Goal: Task Accomplishment & Management: Use online tool/utility

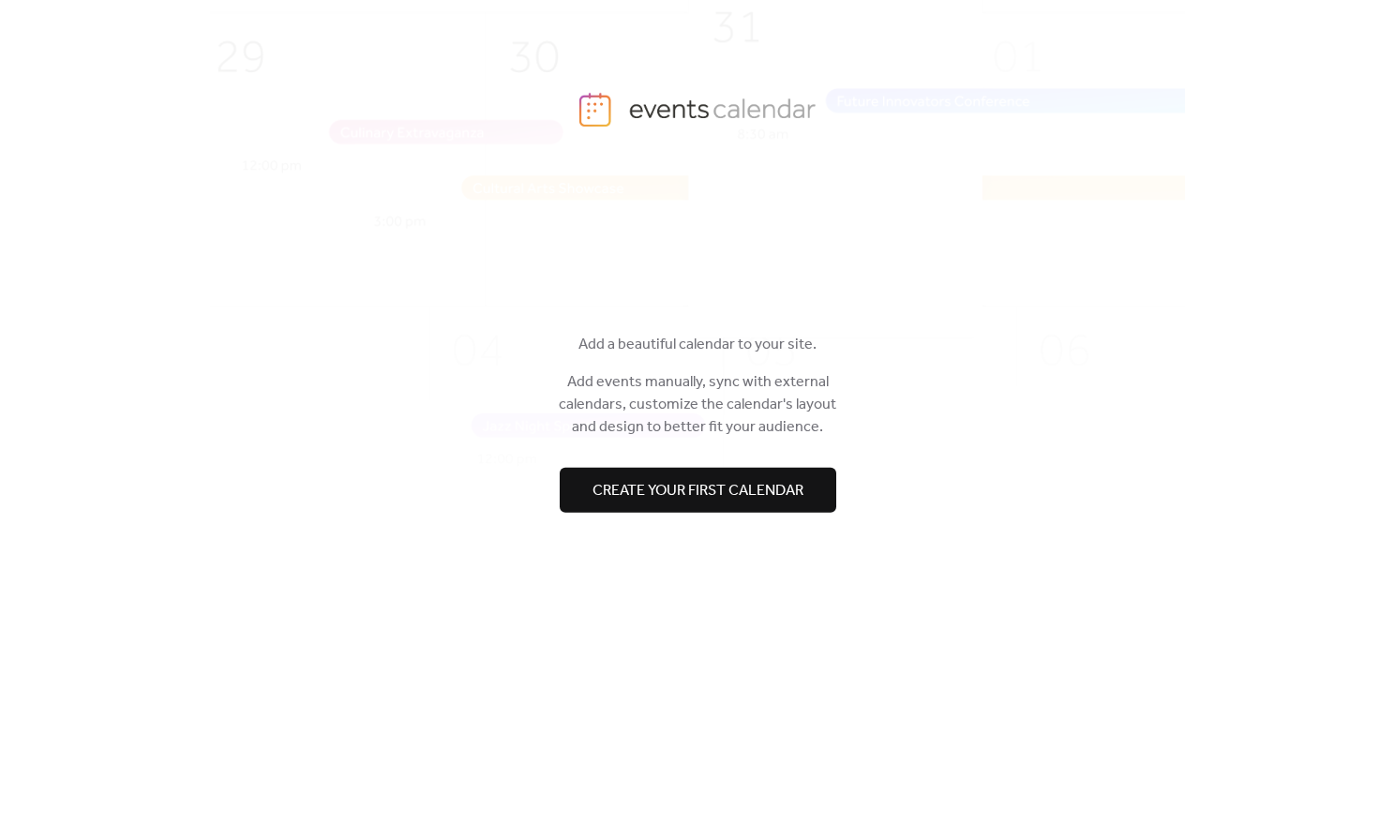
click at [718, 495] on span "Create your first calendar" at bounding box center [697, 491] width 211 height 22
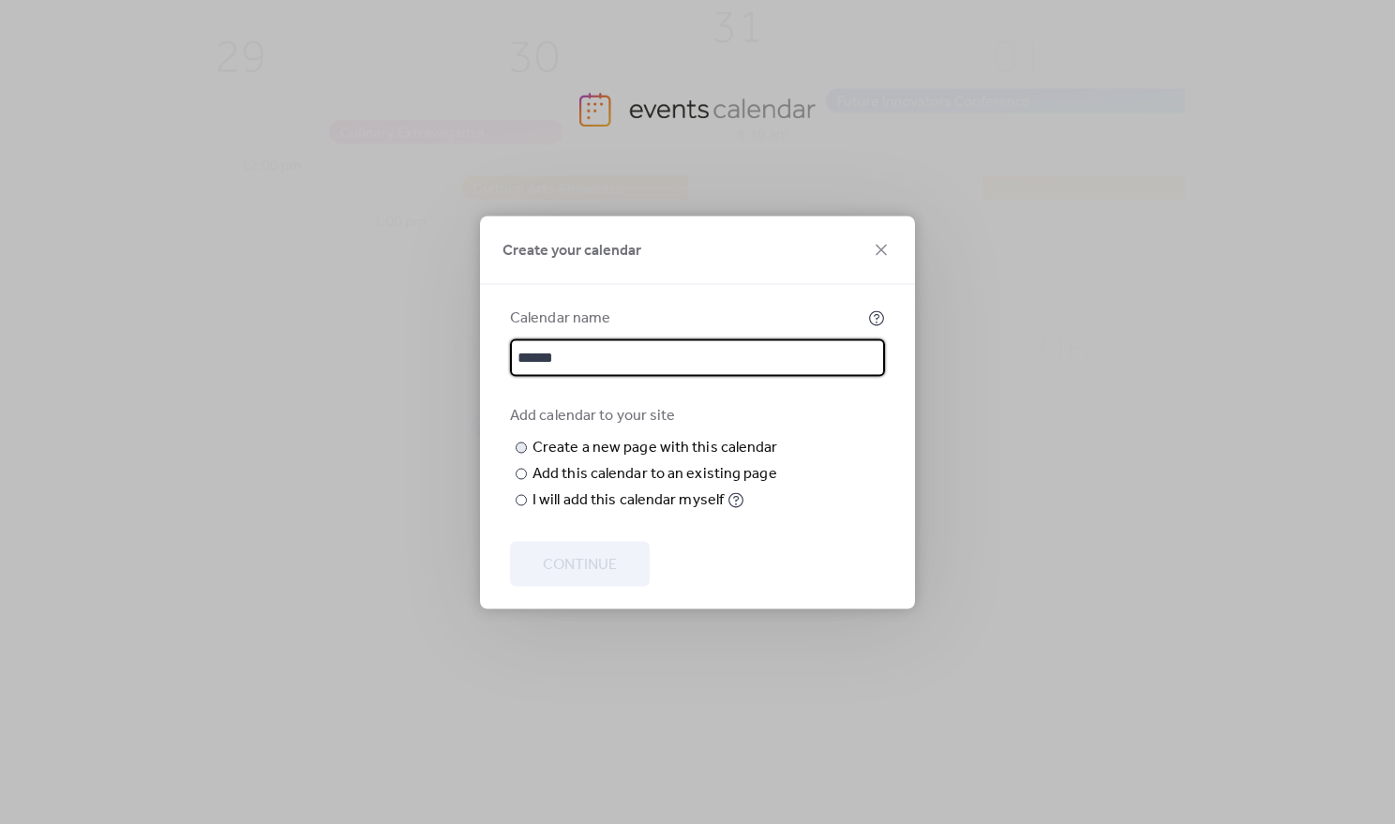
type input "******"
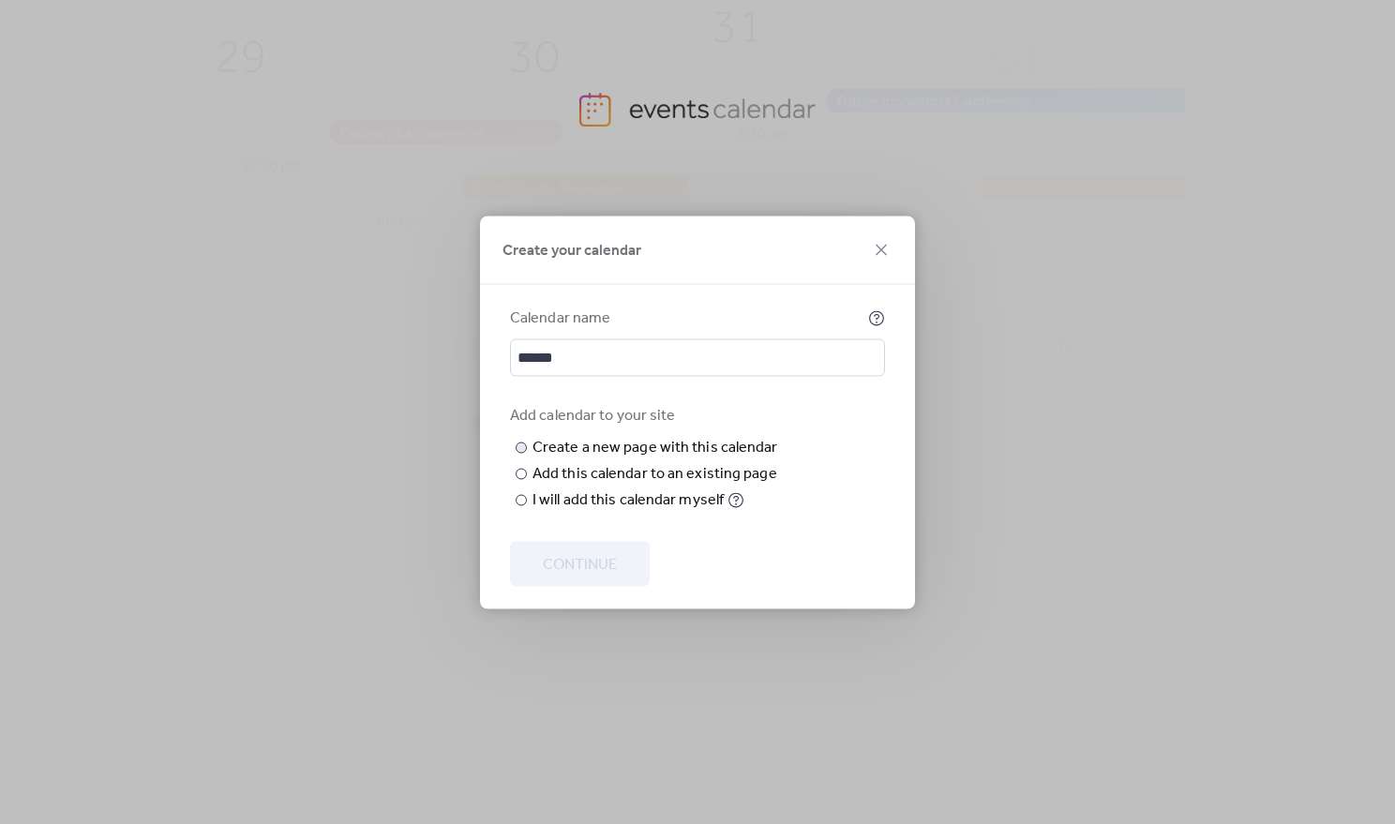
click at [0, 0] on input "text" at bounding box center [0, 0] width 0 height 0
type input "******"
click at [590, 575] on span "Continue" at bounding box center [580, 564] width 74 height 22
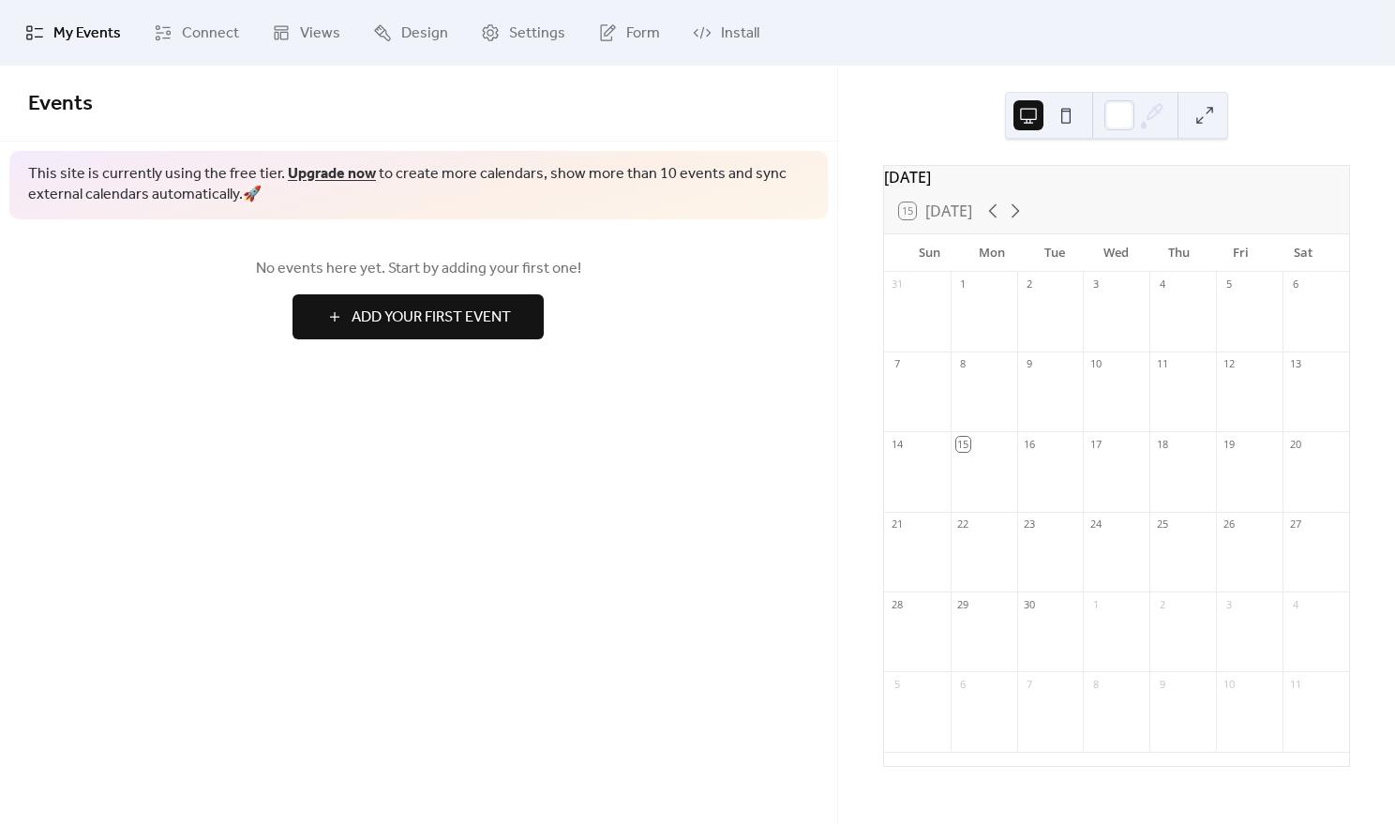
click at [456, 316] on span "Add Your First Event" at bounding box center [430, 317] width 159 height 22
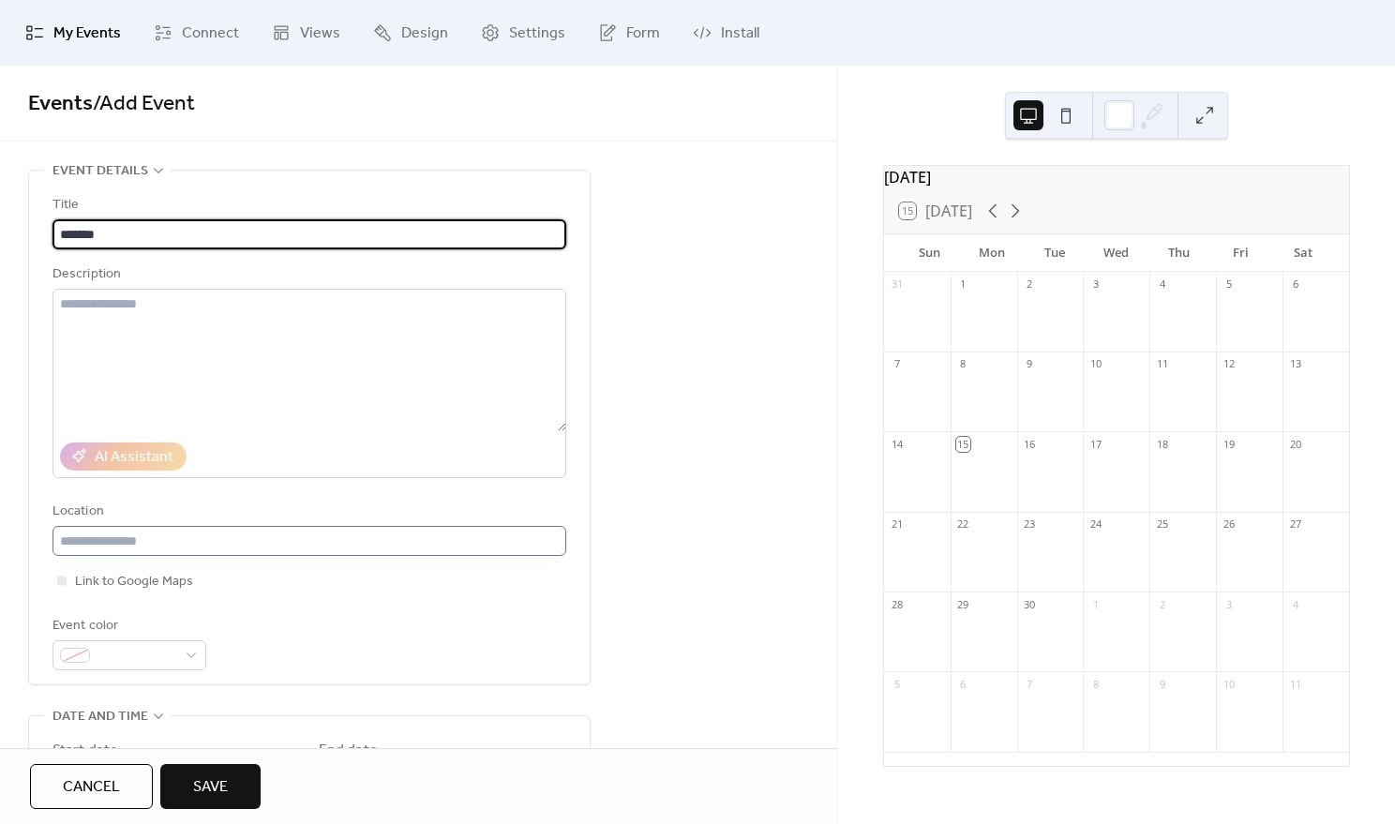
type input "*******"
click at [159, 535] on input "text" at bounding box center [309, 541] width 514 height 30
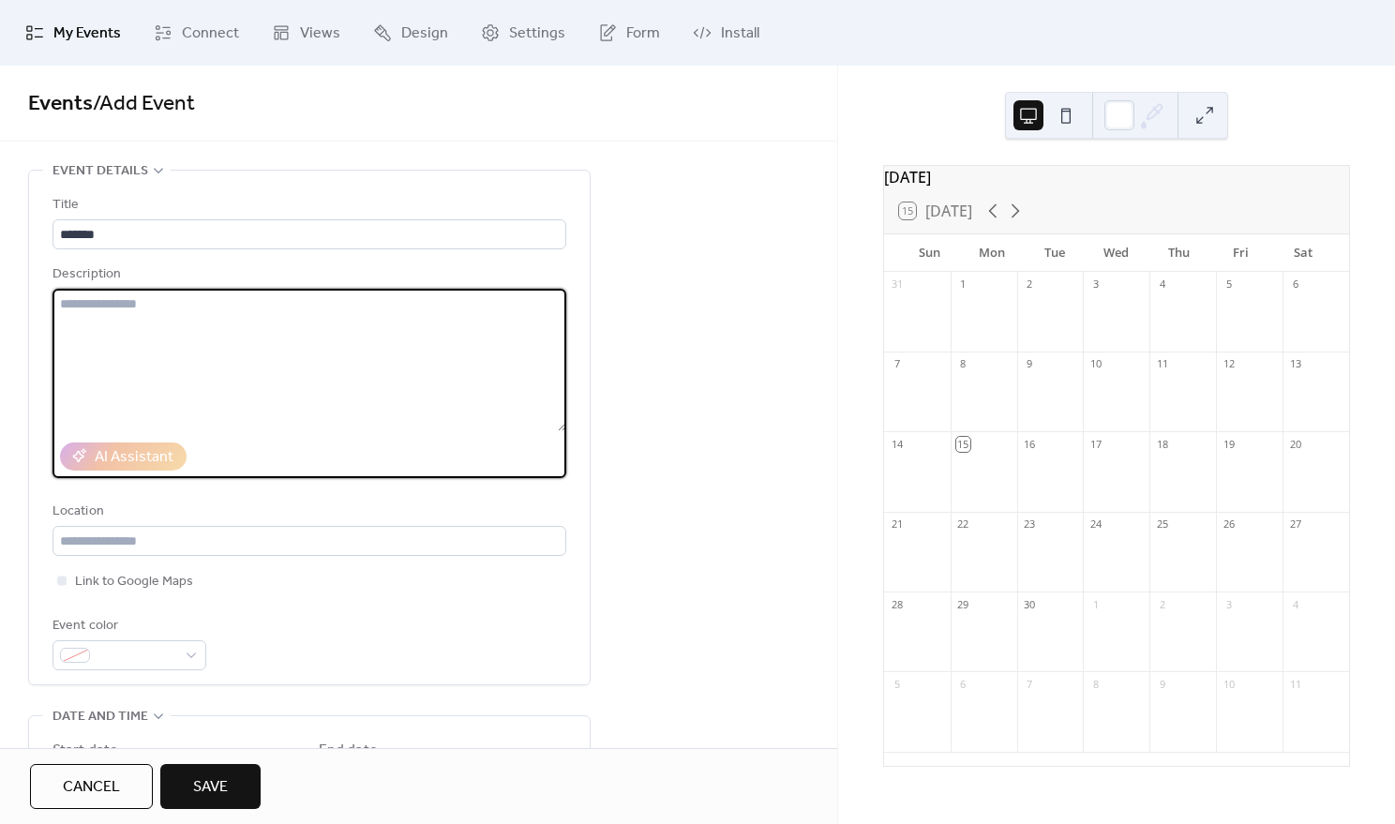
click at [153, 321] on textarea at bounding box center [309, 360] width 514 height 142
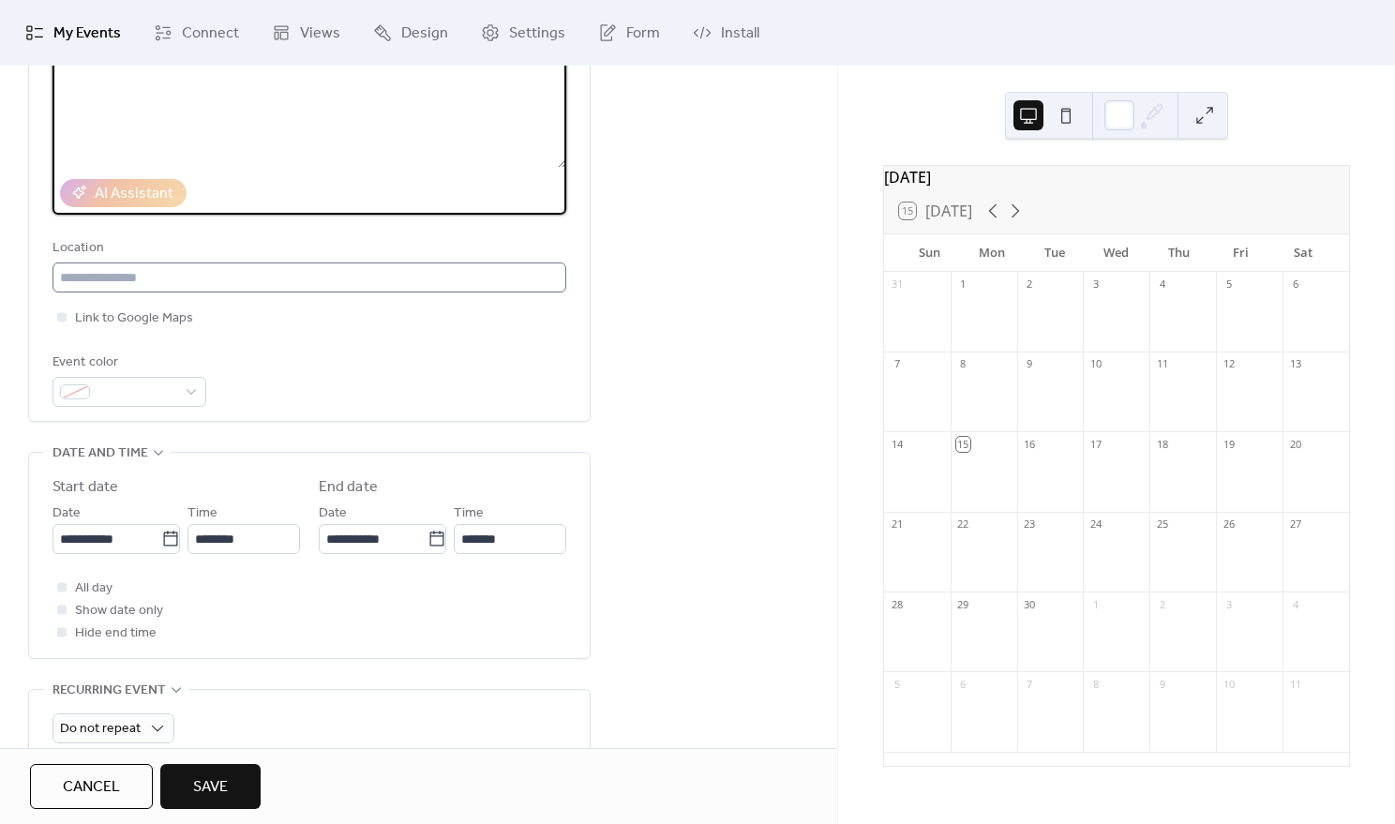
scroll to position [293, 0]
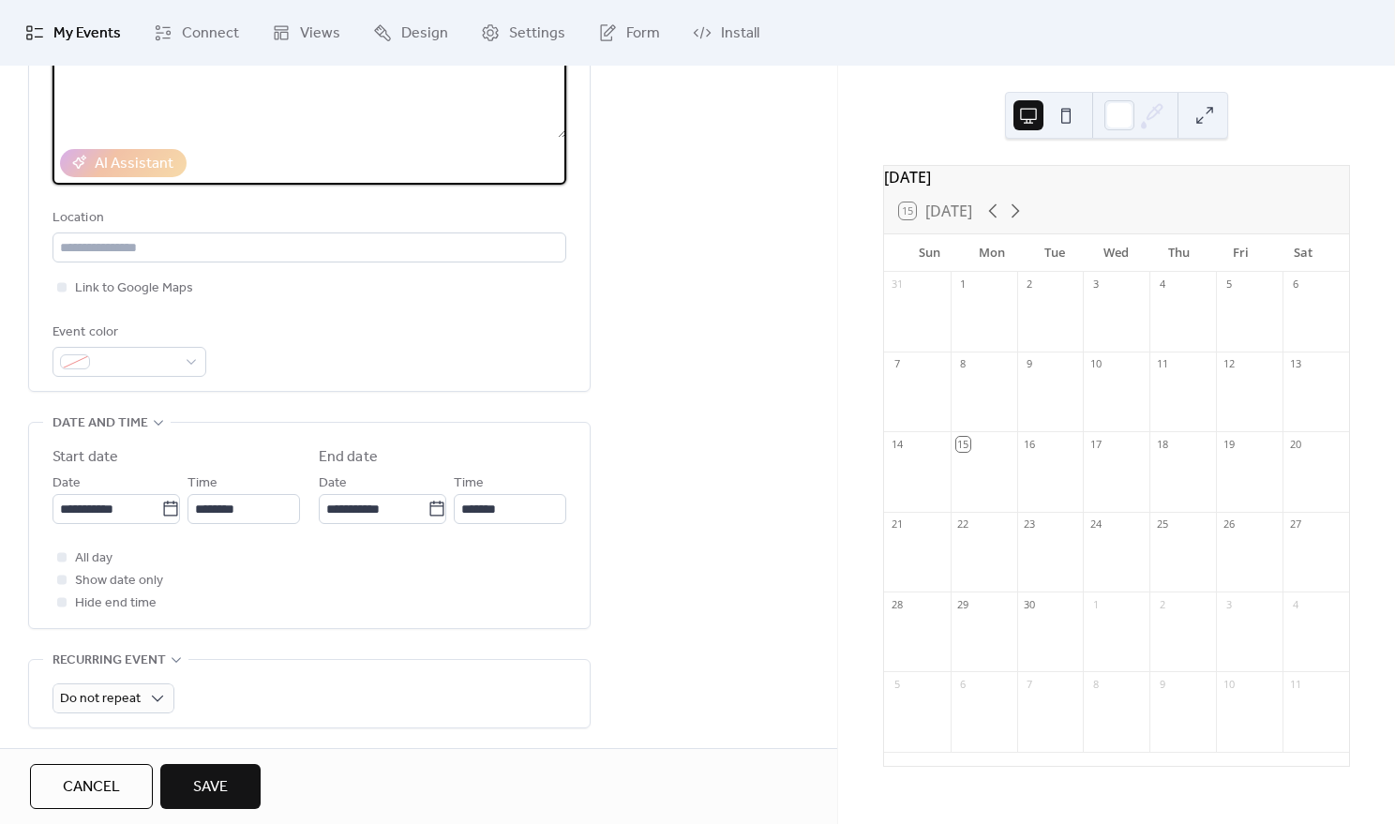
click at [201, 771] on button "Save" at bounding box center [210, 786] width 100 height 45
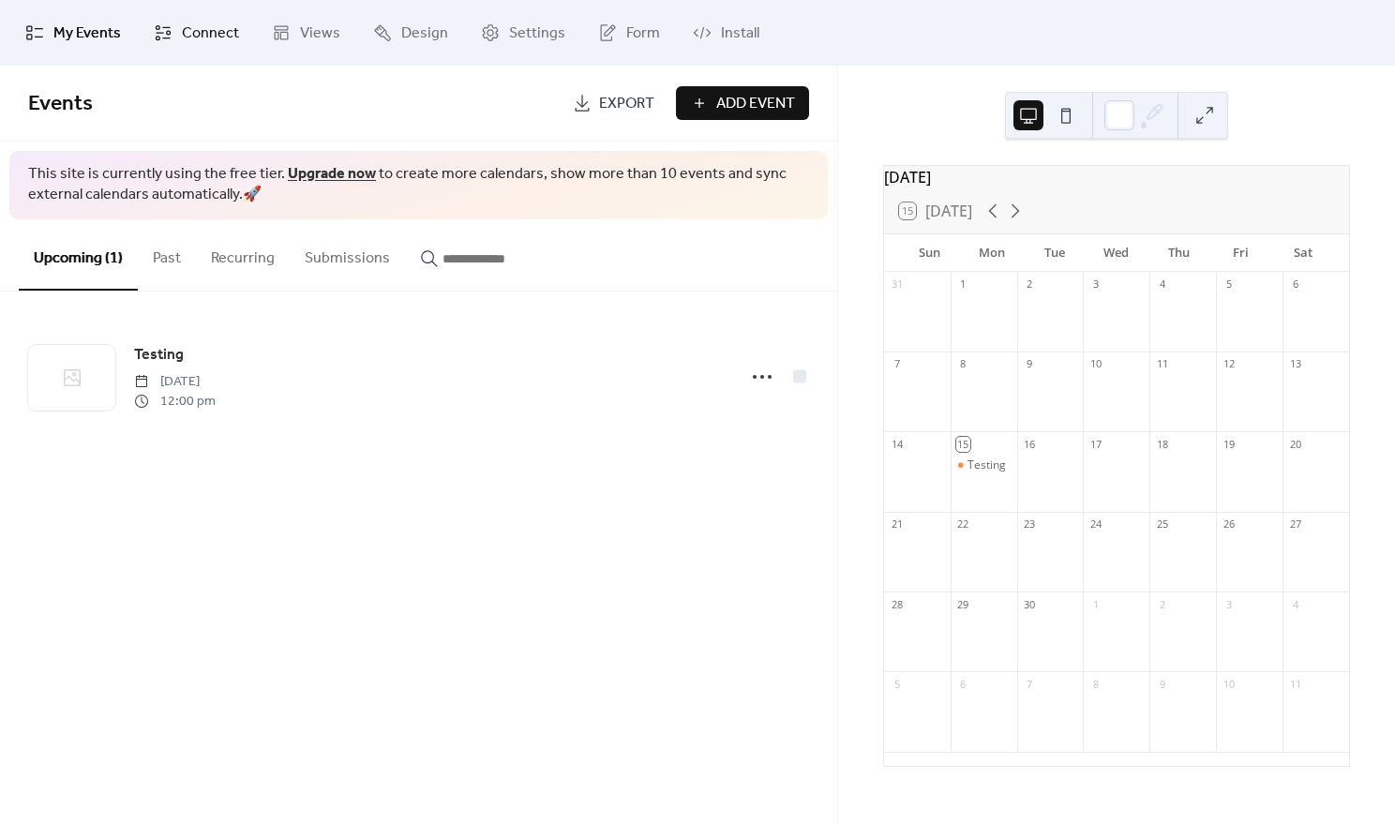
click at [200, 42] on span "Connect" at bounding box center [210, 33] width 57 height 22
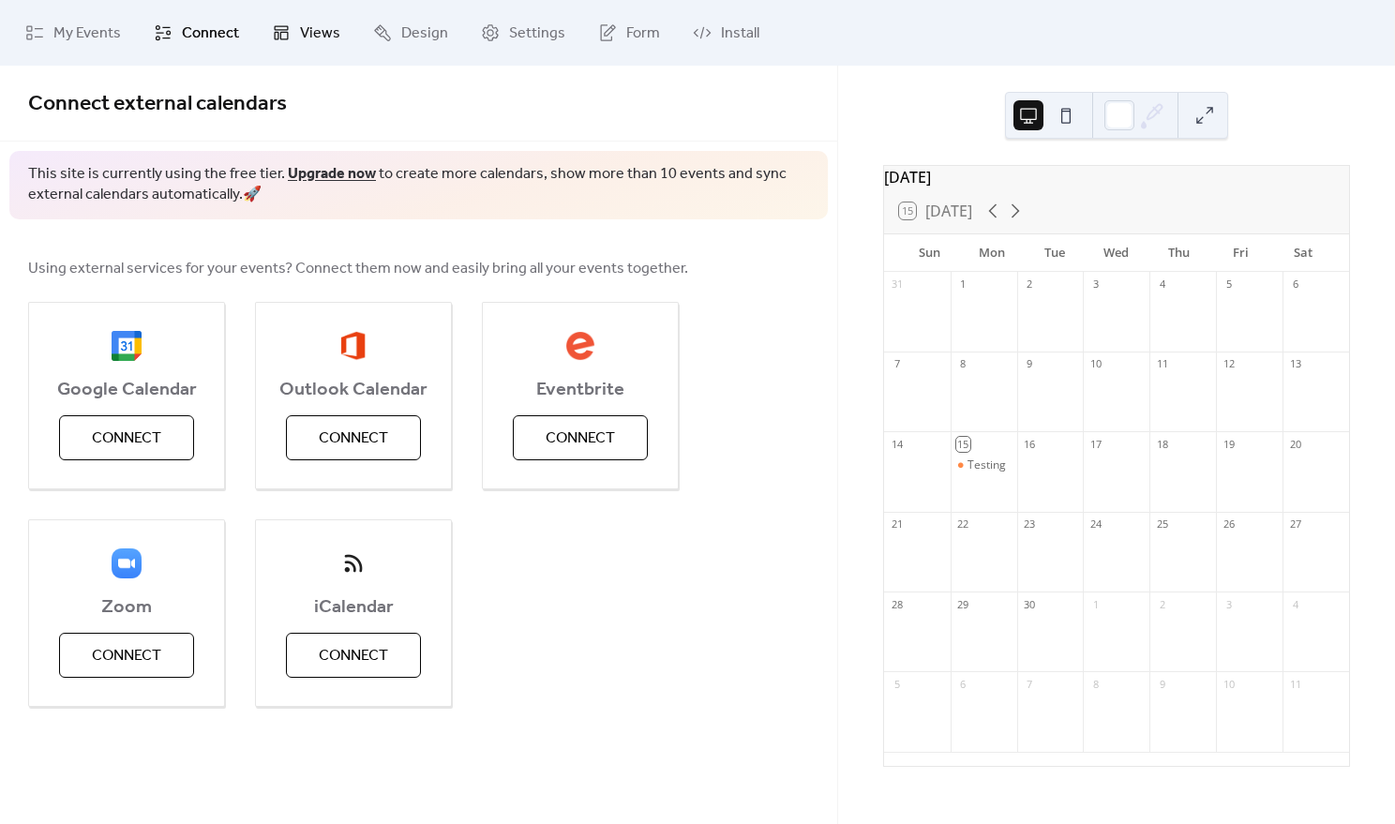
click at [302, 18] on link "Views" at bounding box center [306, 32] width 97 height 51
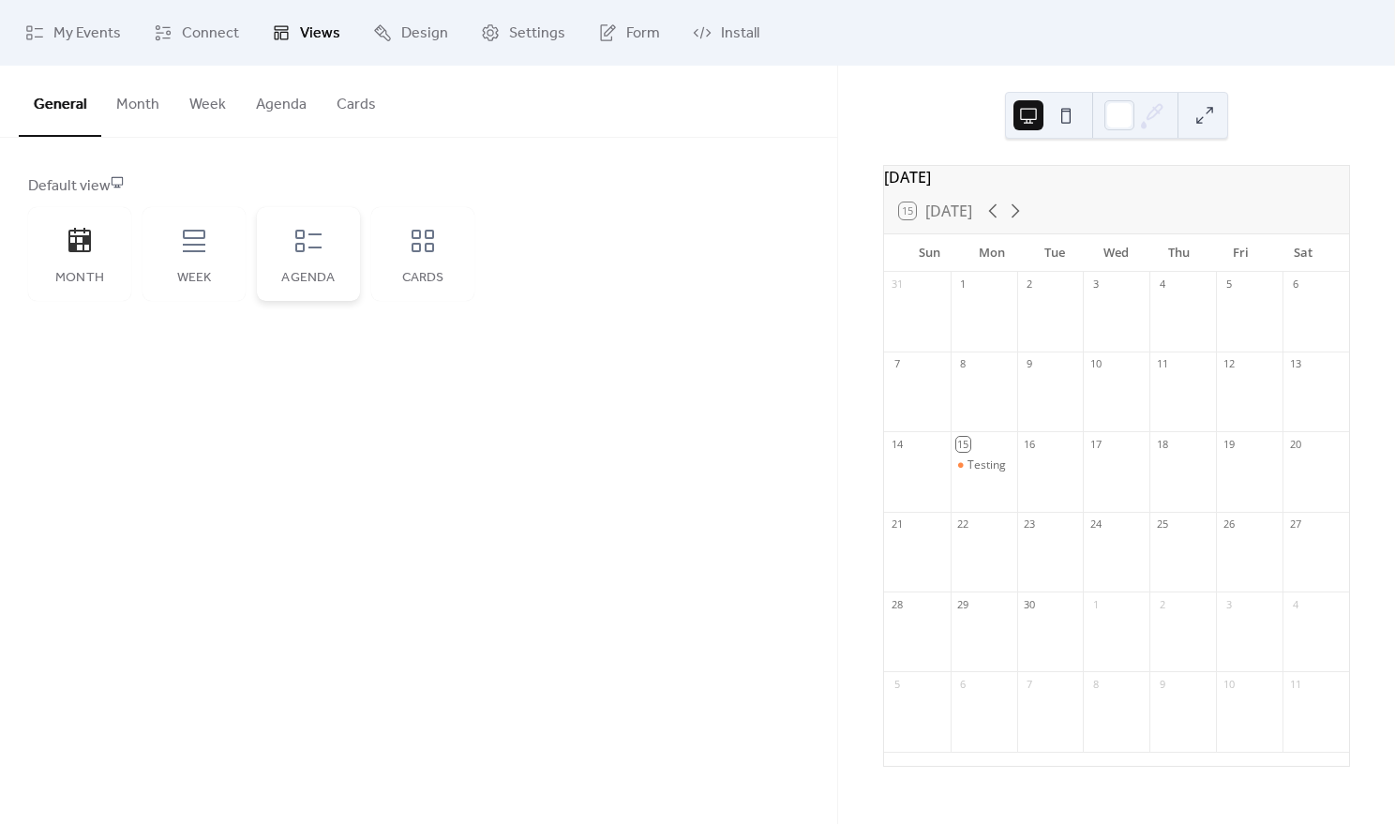
click at [293, 252] on icon at bounding box center [308, 241] width 30 height 30
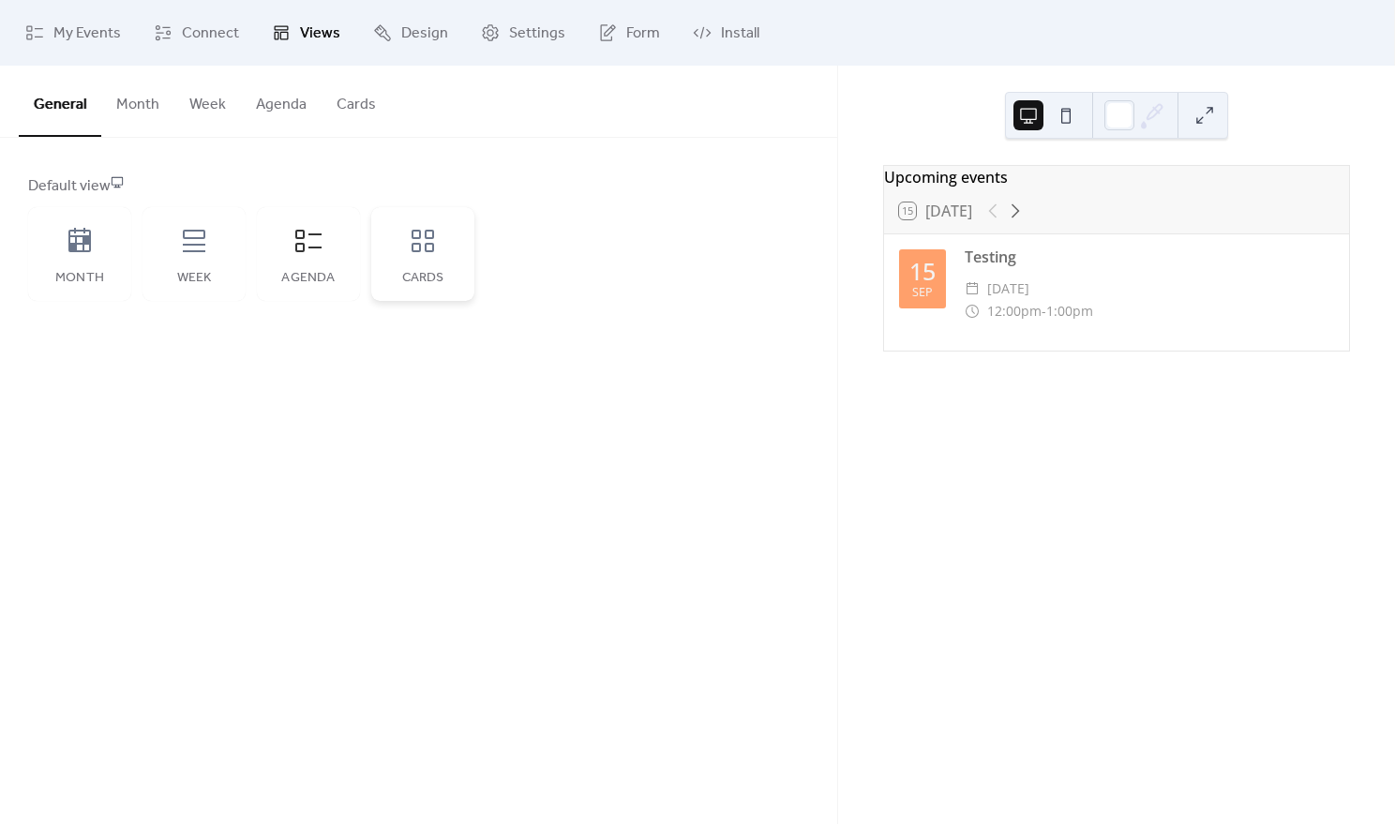
click at [423, 237] on icon at bounding box center [423, 241] width 30 height 30
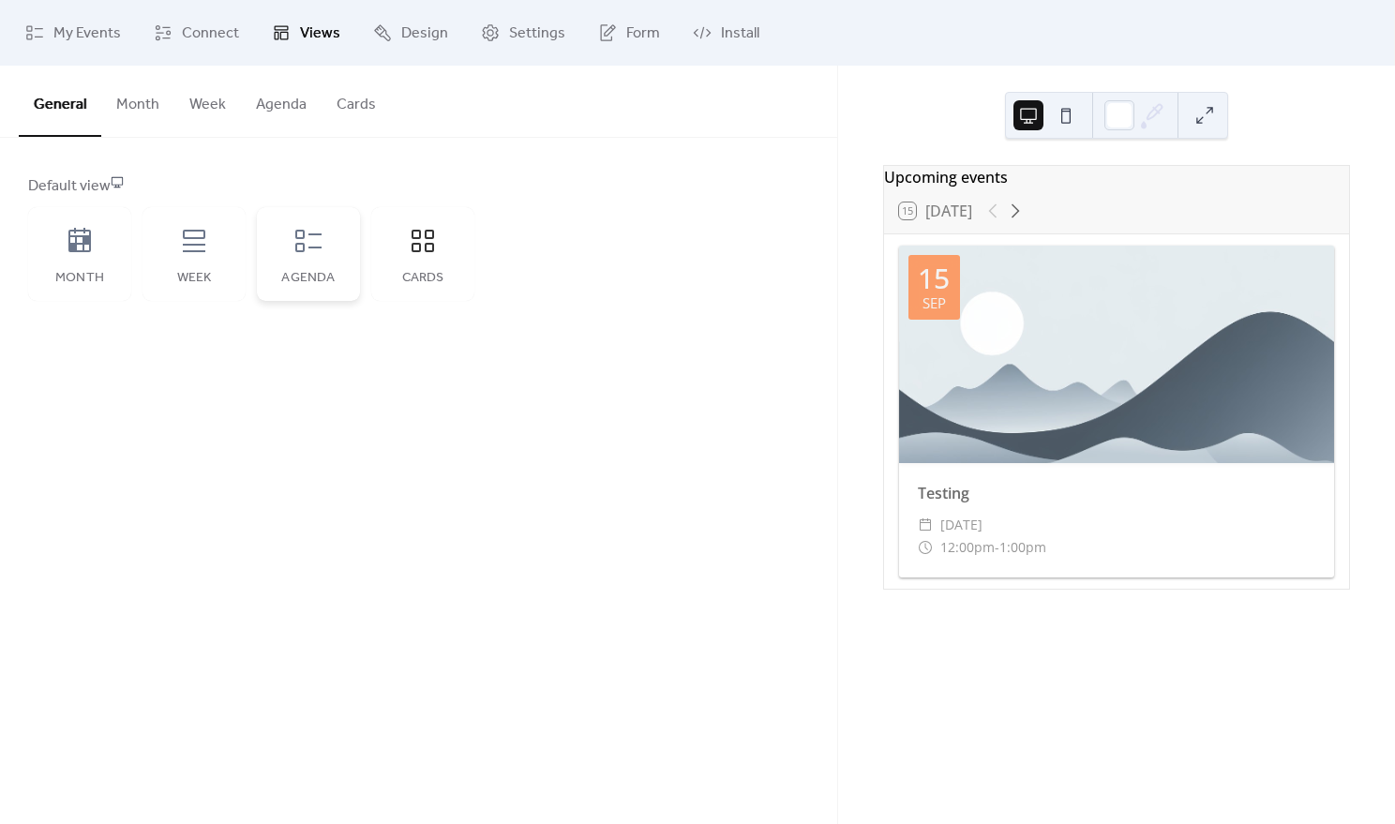
click at [342, 242] on div "Agenda" at bounding box center [308, 254] width 103 height 94
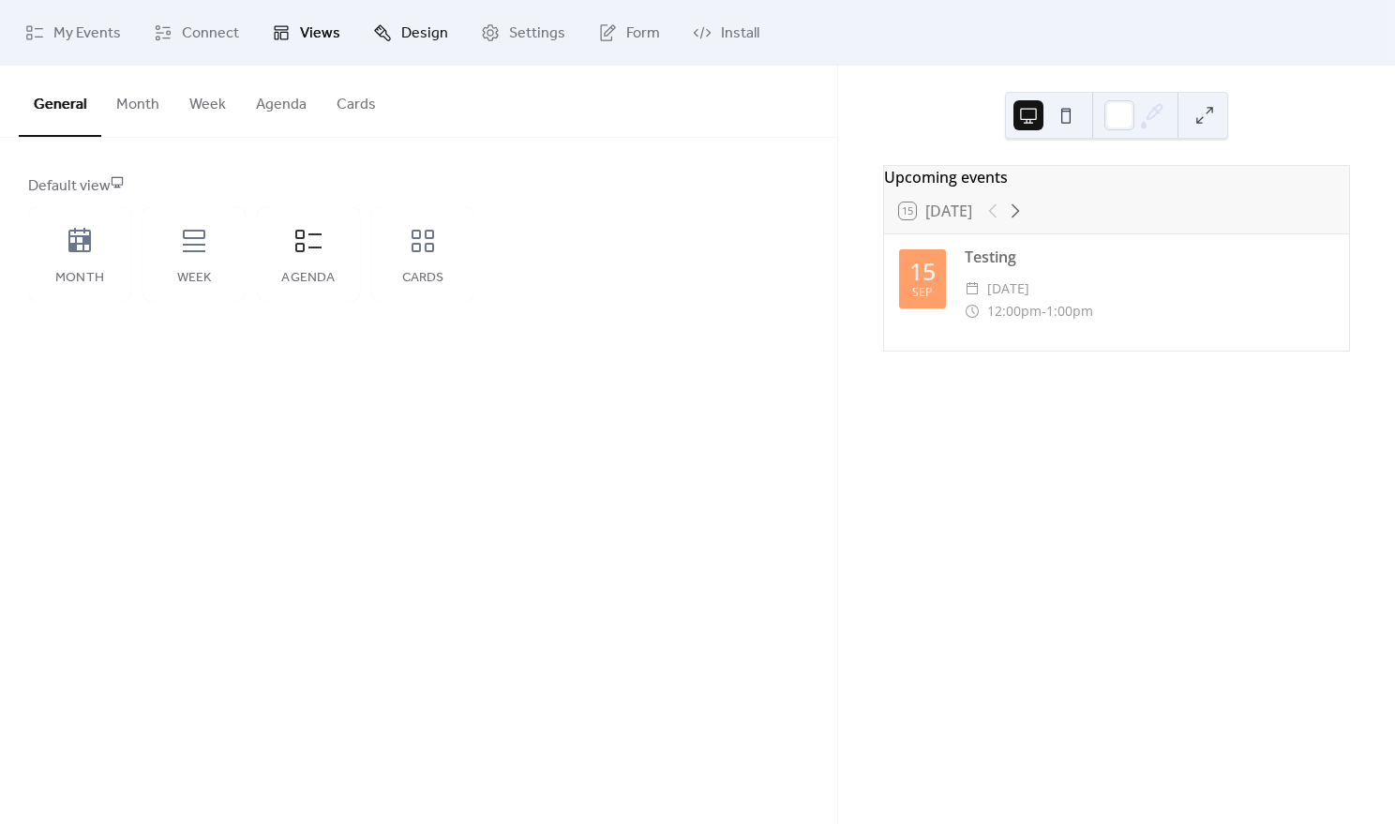
click at [426, 33] on span "Design" at bounding box center [424, 33] width 47 height 22
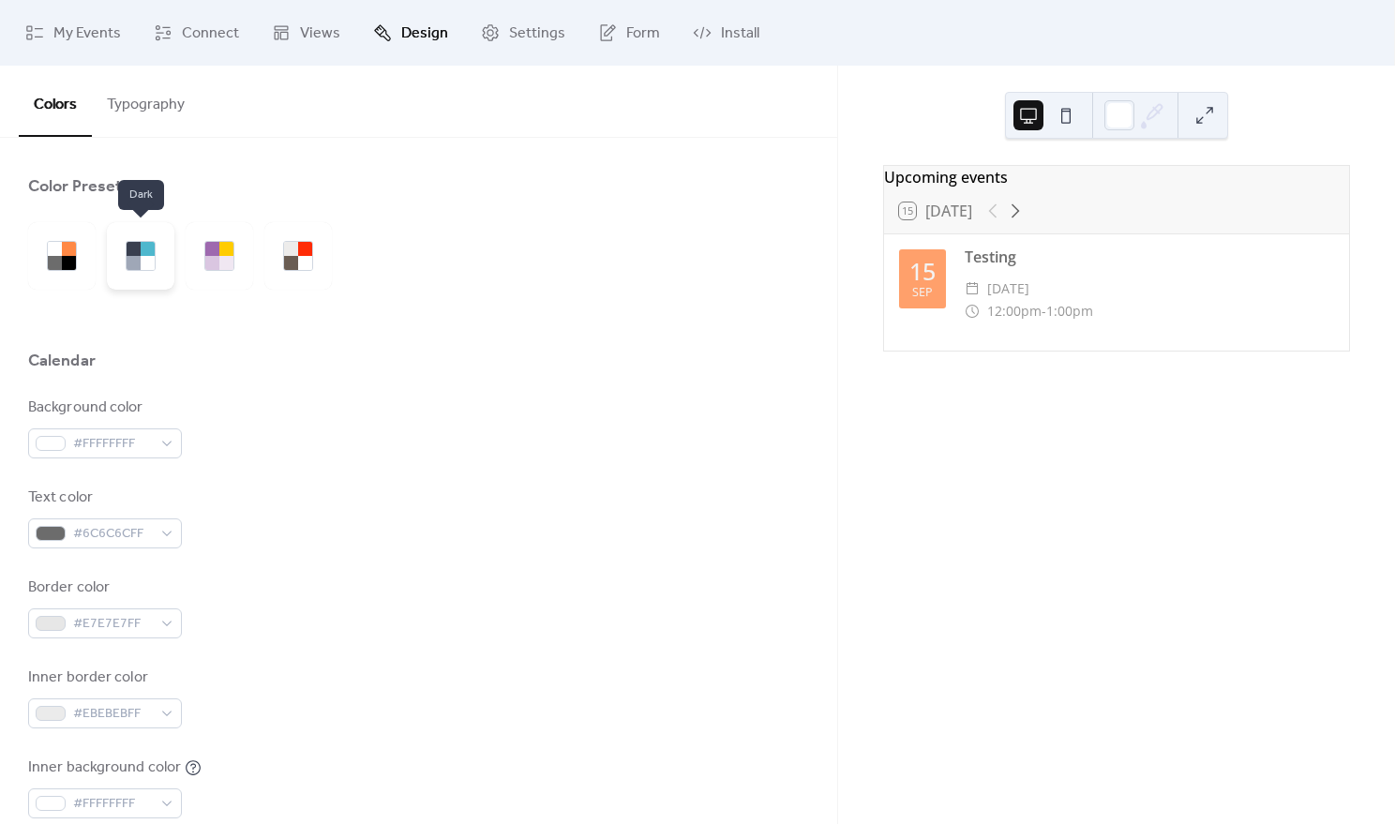
click at [146, 259] on div at bounding box center [148, 263] width 14 height 14
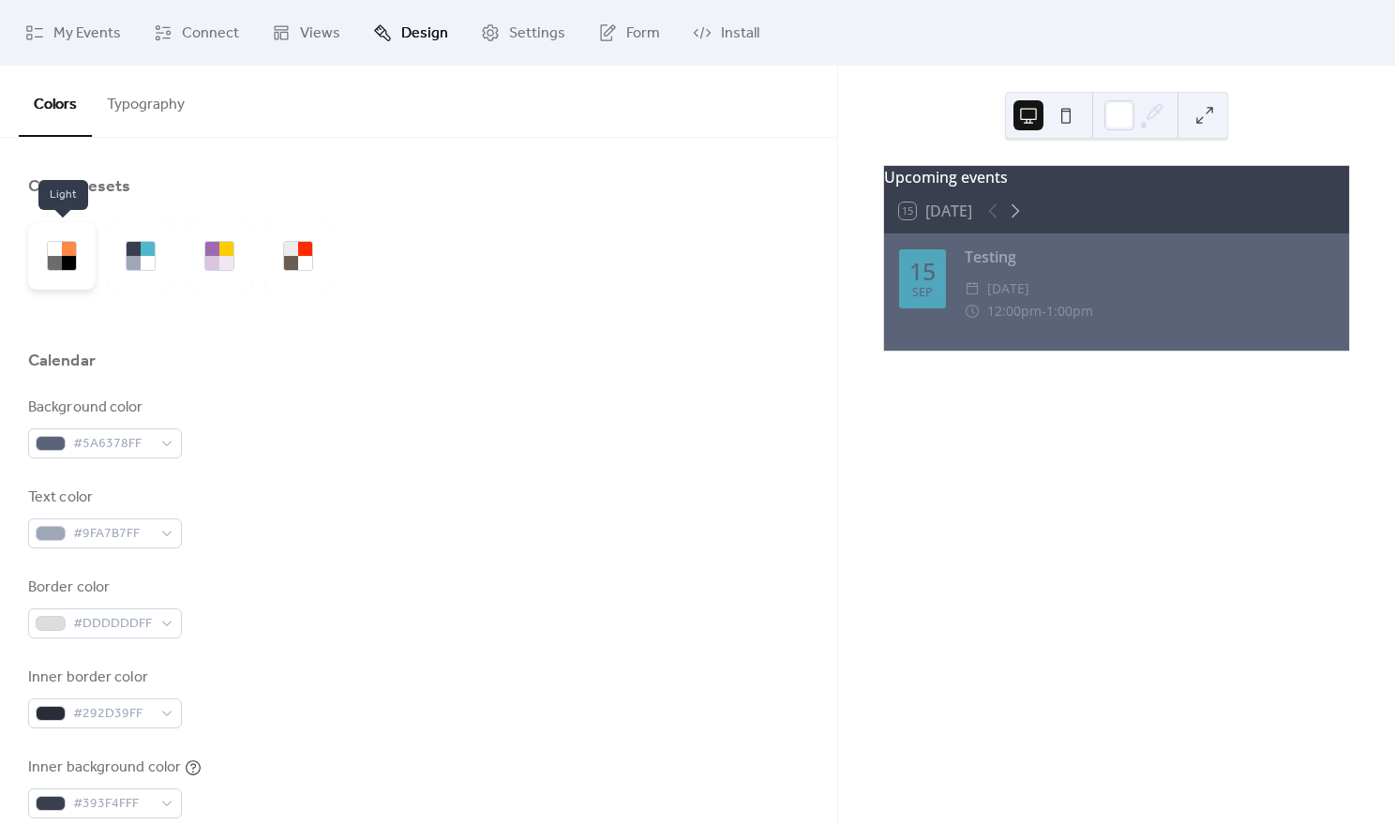
click at [78, 254] on div at bounding box center [61, 255] width 67 height 67
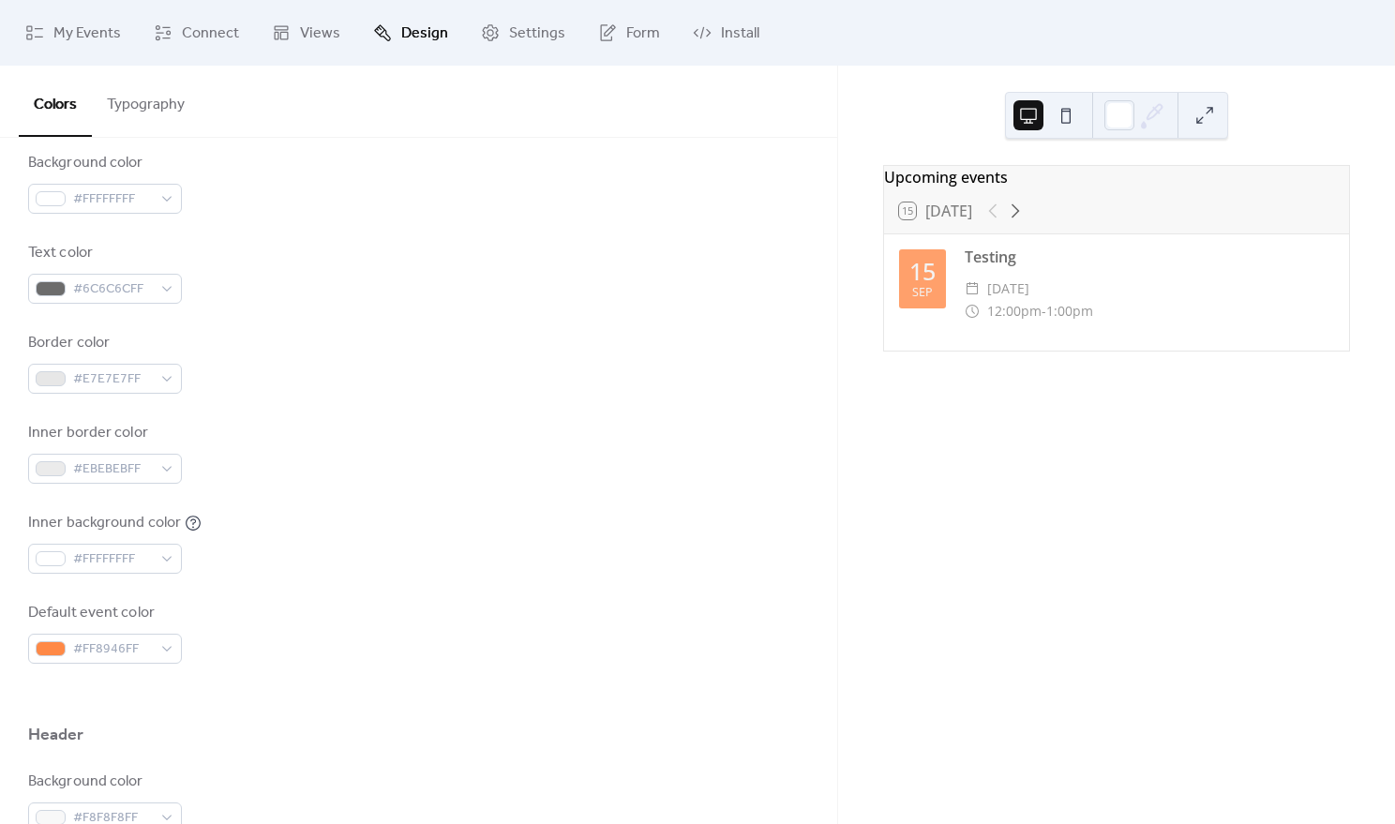
scroll to position [246, 0]
click at [146, 648] on span "#FF8946FF" at bounding box center [112, 647] width 79 height 22
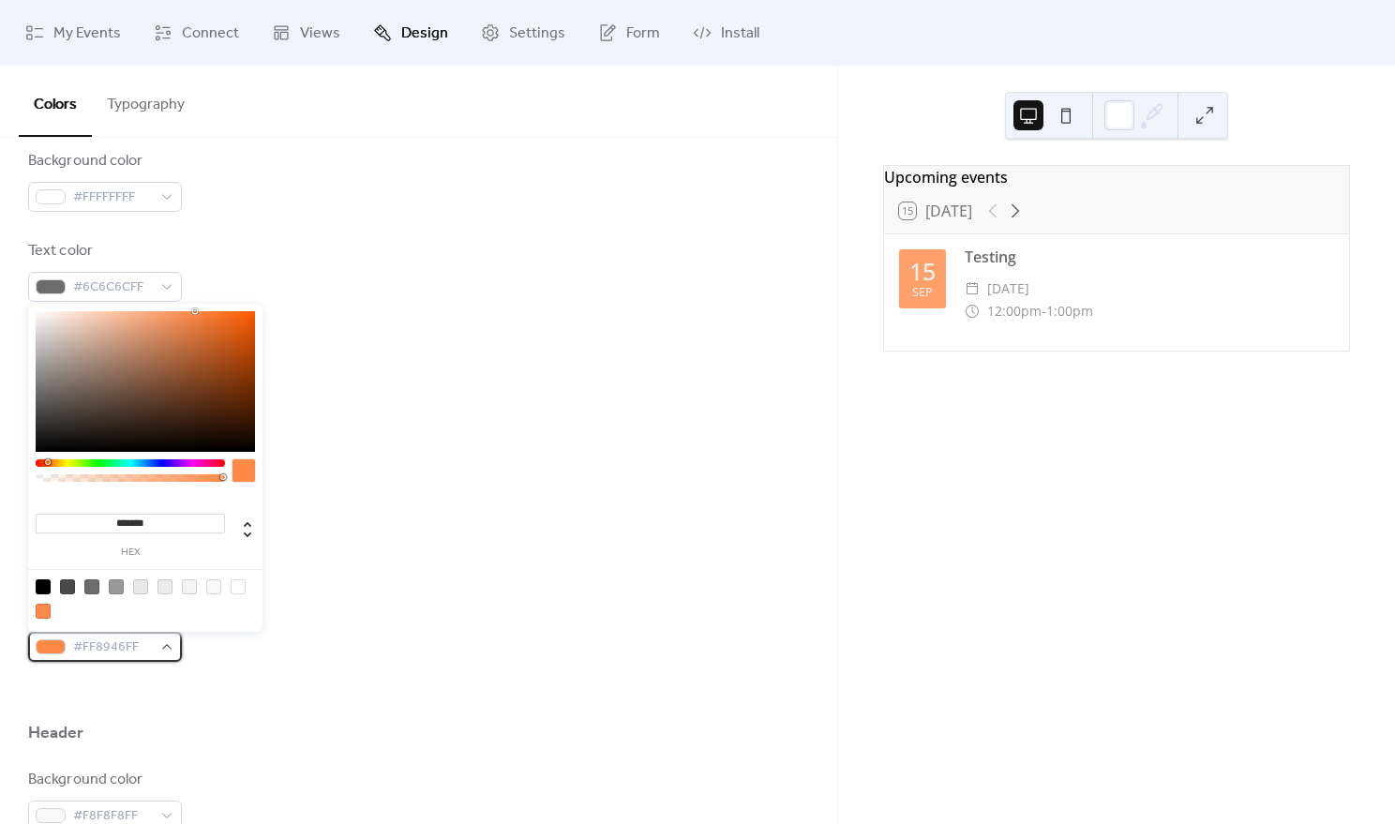
click at [146, 648] on span "#FF8946FF" at bounding box center [112, 647] width 79 height 22
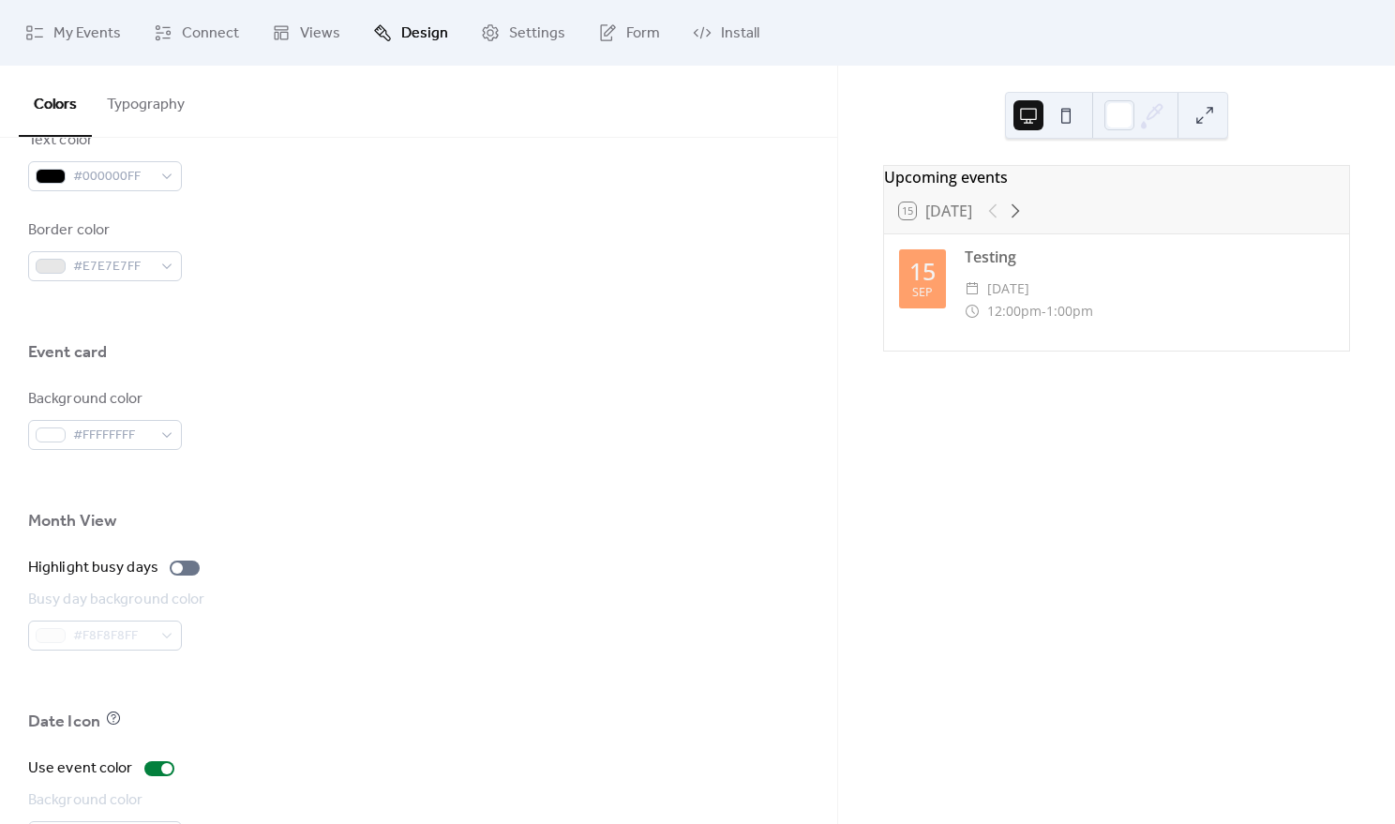
scroll to position [832, 0]
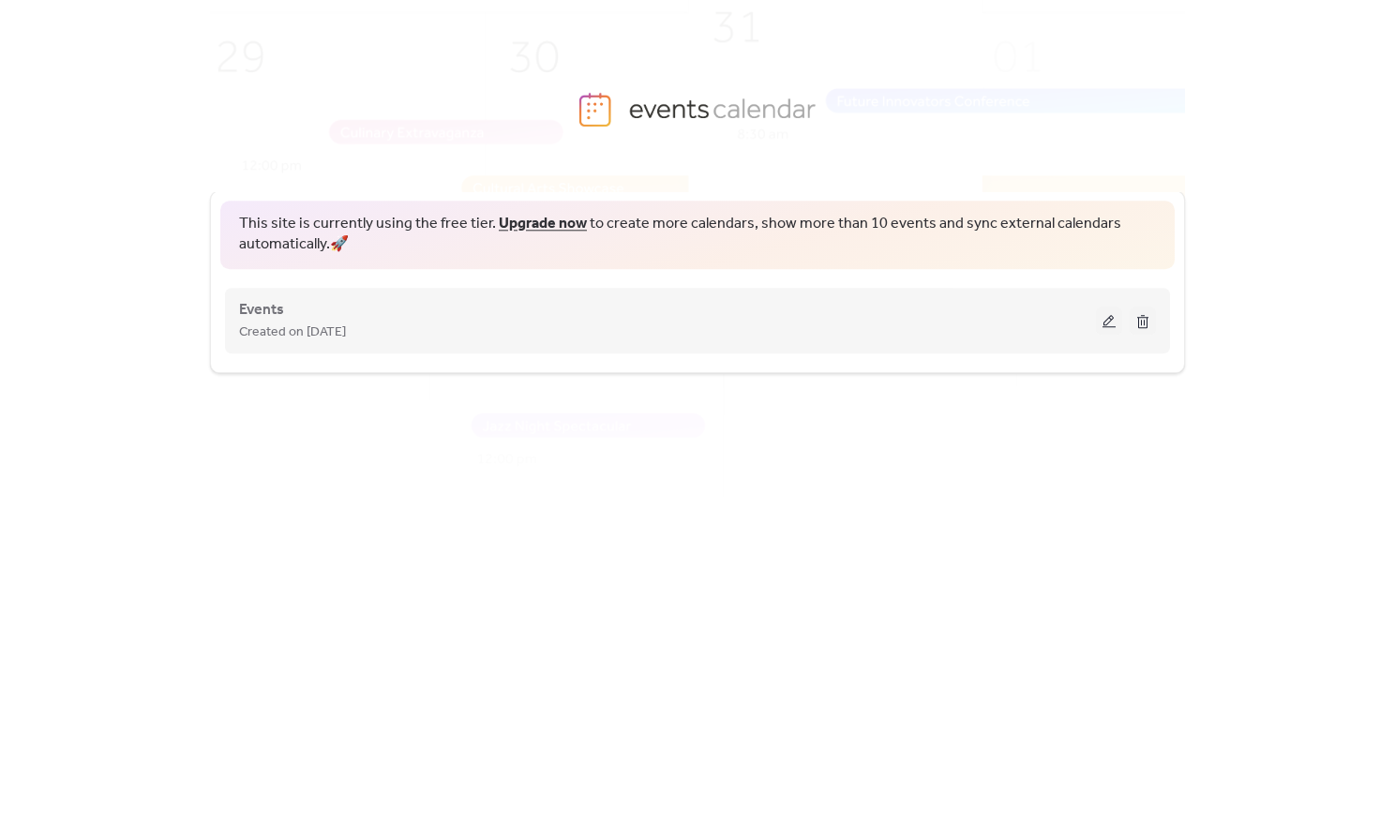
click at [335, 311] on div "Events Created on [DATE]" at bounding box center [667, 320] width 857 height 45
click at [1111, 330] on button at bounding box center [1109, 320] width 26 height 28
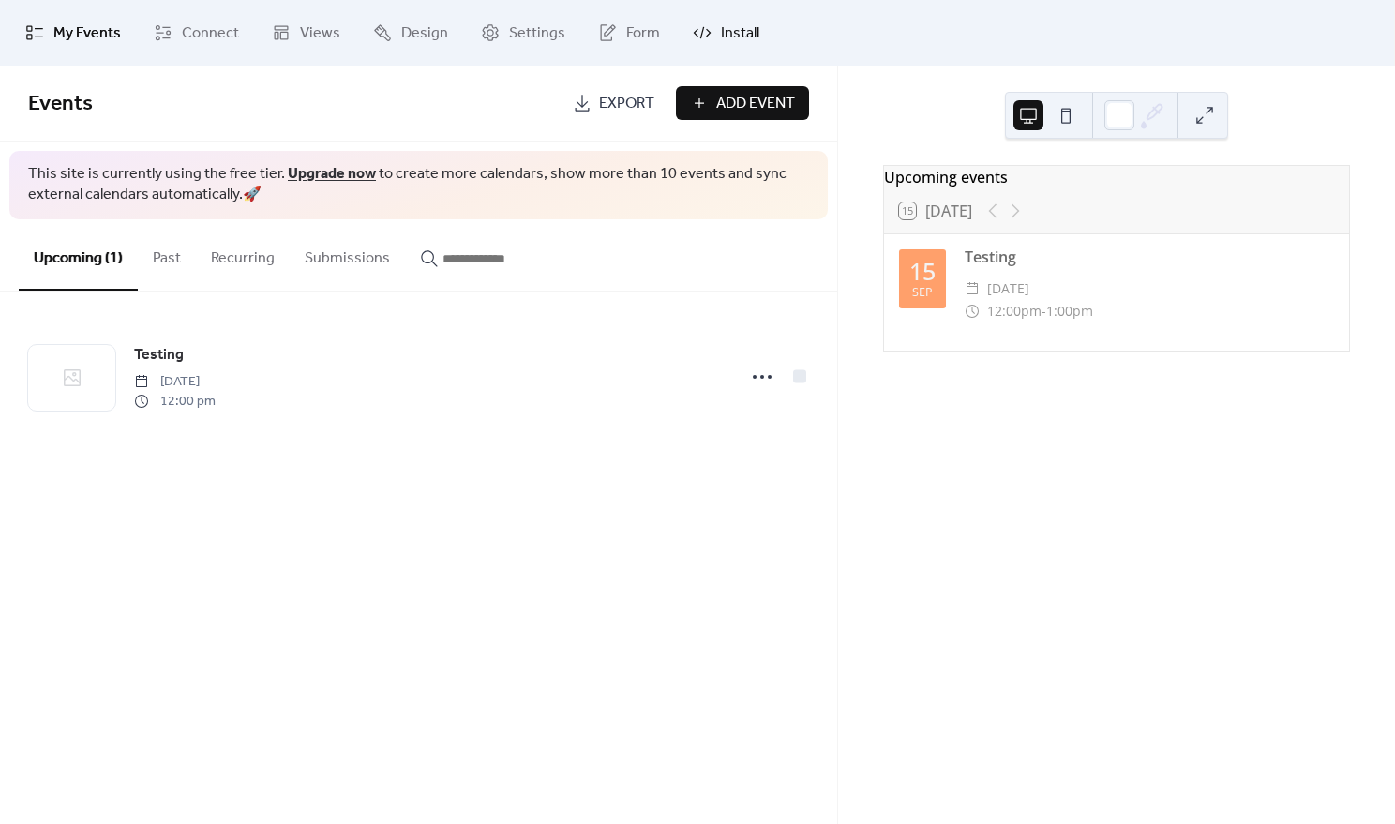
click at [736, 38] on span "Install" at bounding box center [740, 33] width 38 height 22
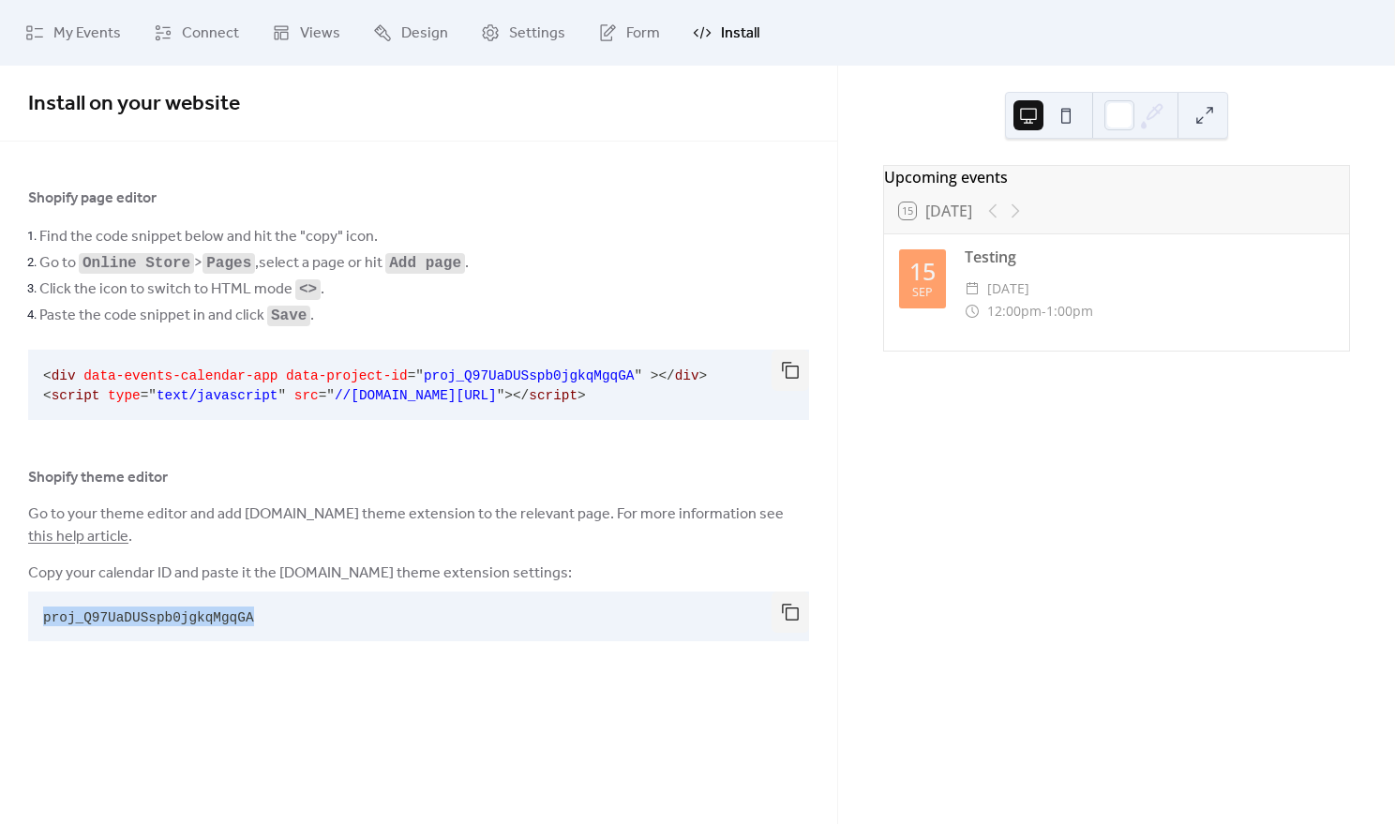
drag, startPoint x: 261, startPoint y: 617, endPoint x: 38, endPoint y: 617, distance: 223.1
click at [38, 617] on pre "proj_Q97UaDUSspb0jgkqMgqGA" at bounding box center [403, 616] width 751 height 50
copy span "proj_Q97UaDUSspb0jgkqMgqGA"
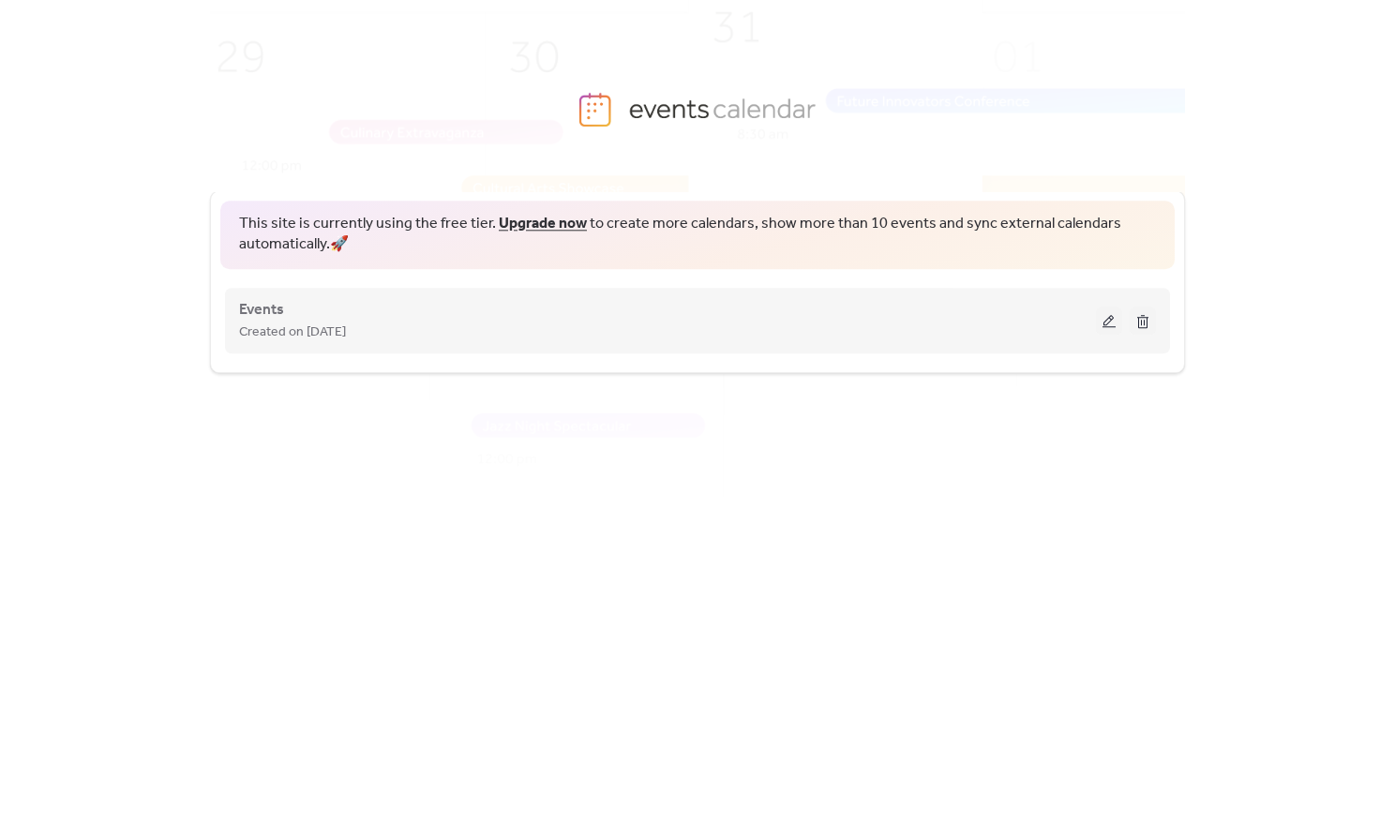
click at [511, 347] on div "Events Created on 15-Sep-2025" at bounding box center [697, 320] width 917 height 75
click at [1117, 321] on button at bounding box center [1109, 320] width 26 height 28
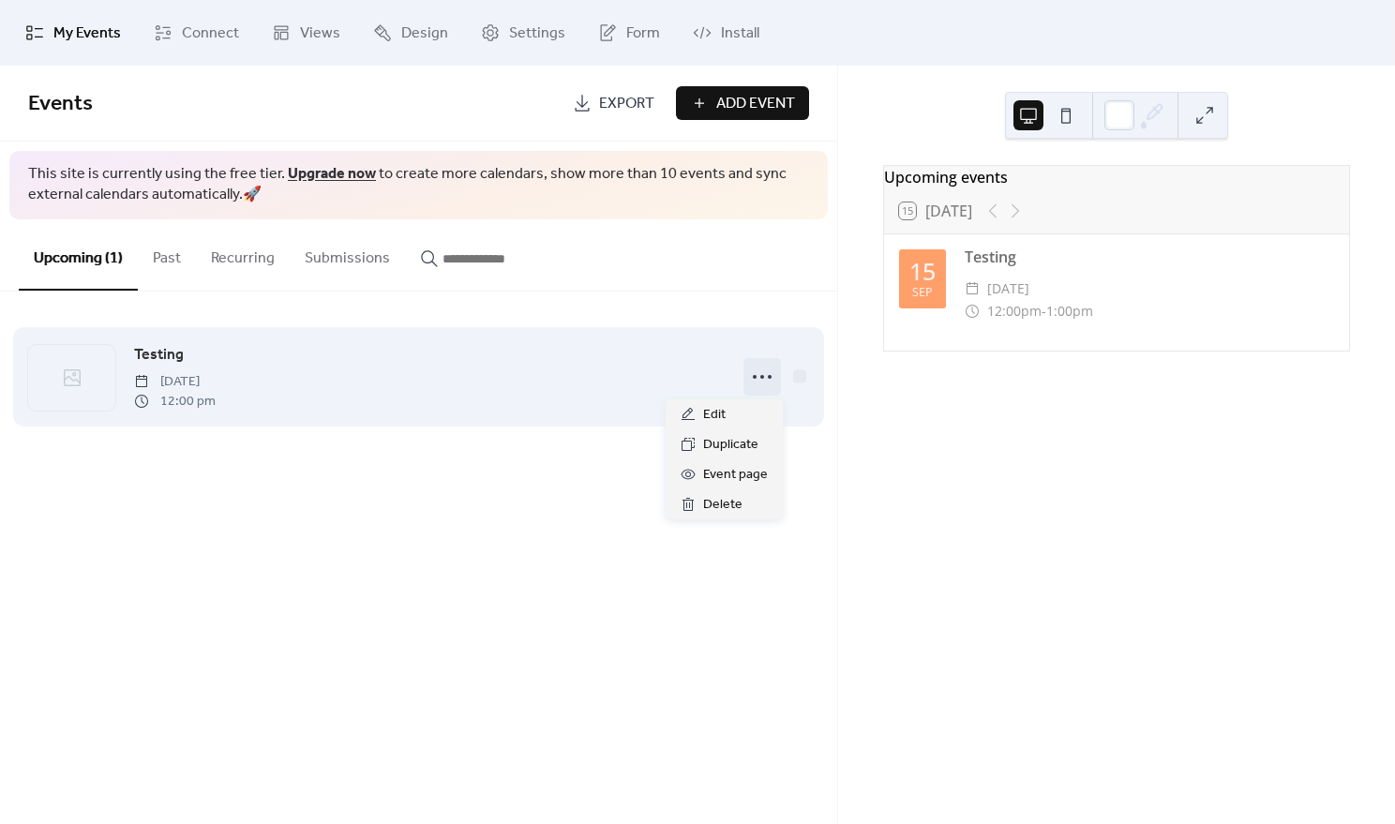
click at [768, 379] on icon at bounding box center [762, 377] width 30 height 30
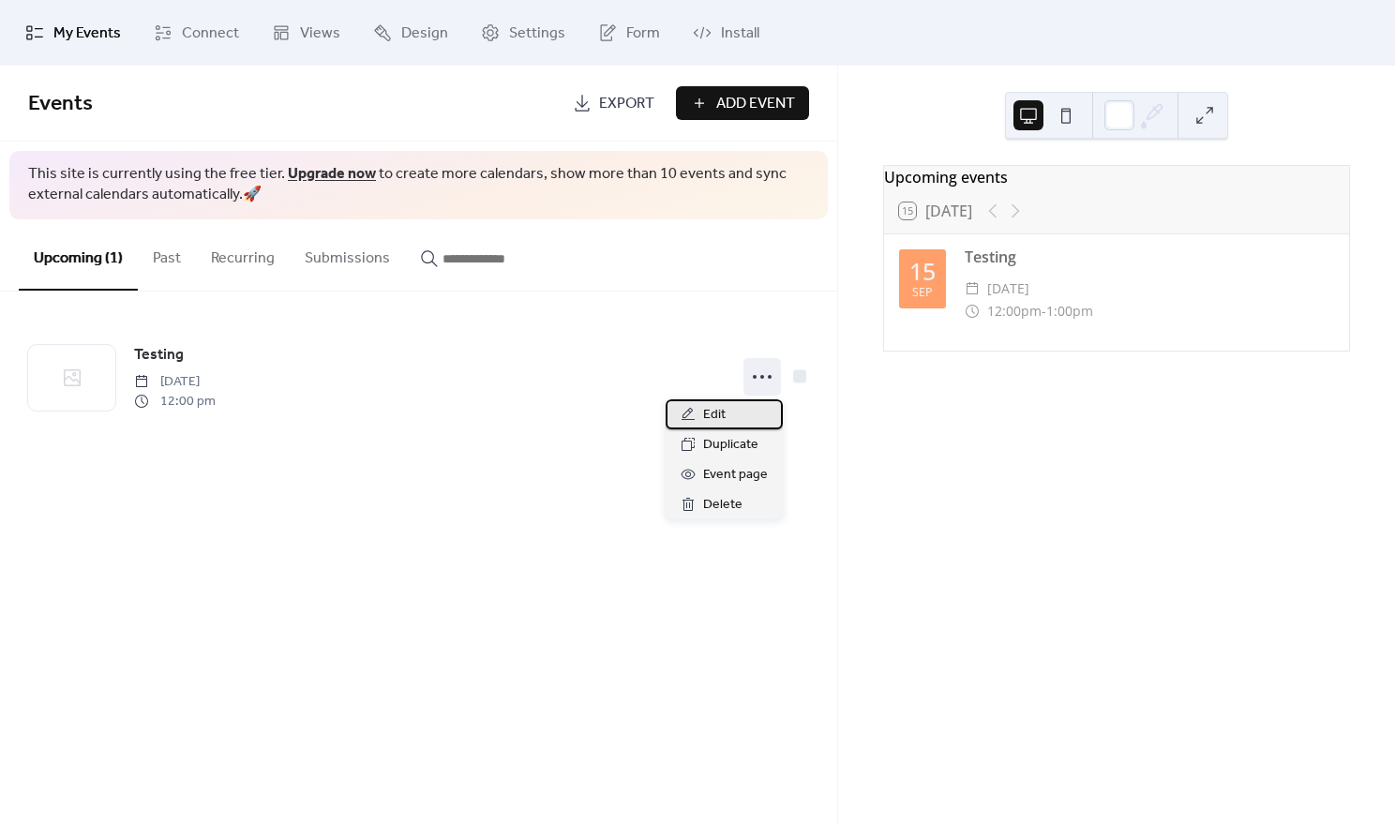
click at [722, 413] on span "Edit" at bounding box center [714, 415] width 22 height 22
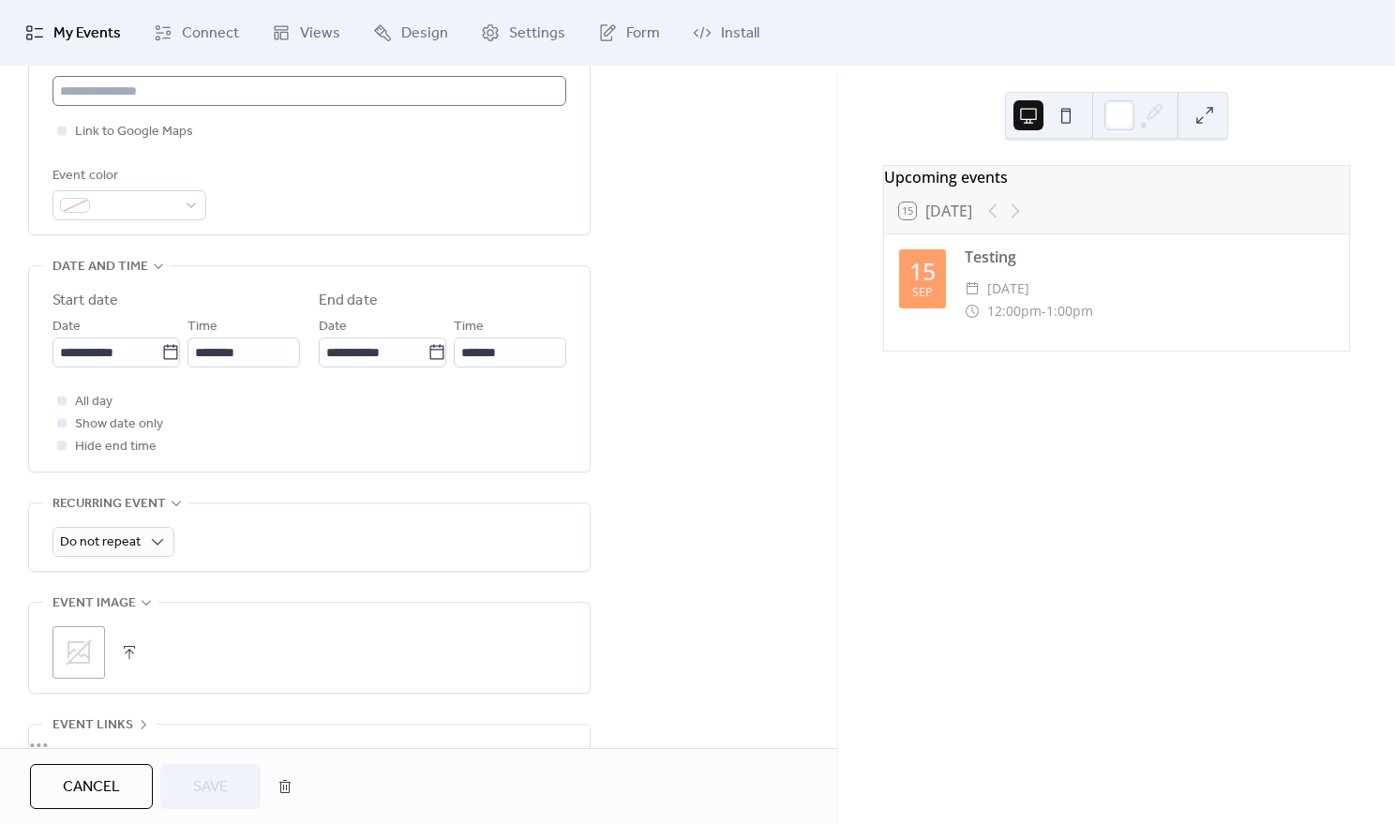
scroll to position [465, 0]
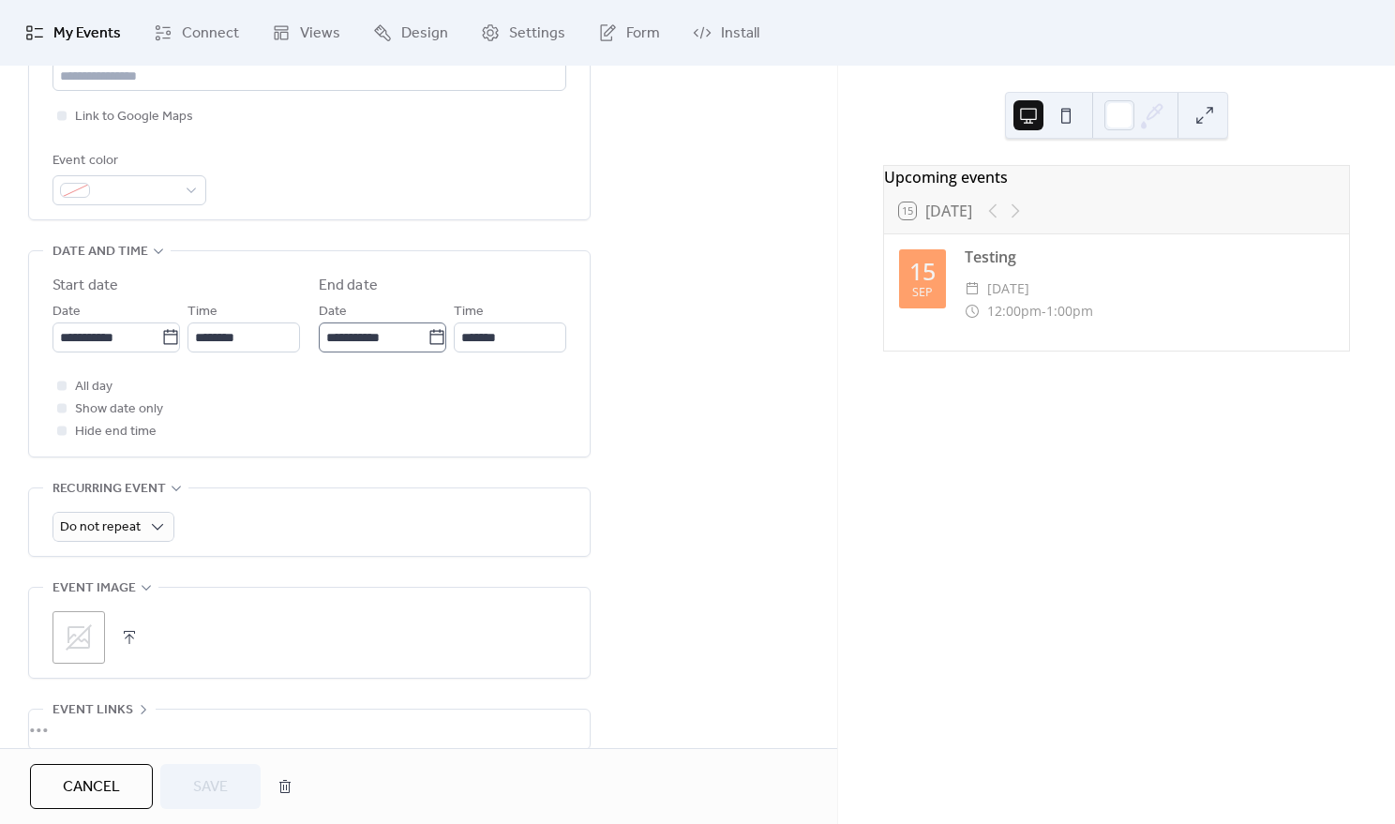
click at [429, 341] on icon at bounding box center [436, 337] width 19 height 19
click at [427, 341] on input "**********" at bounding box center [373, 337] width 109 height 30
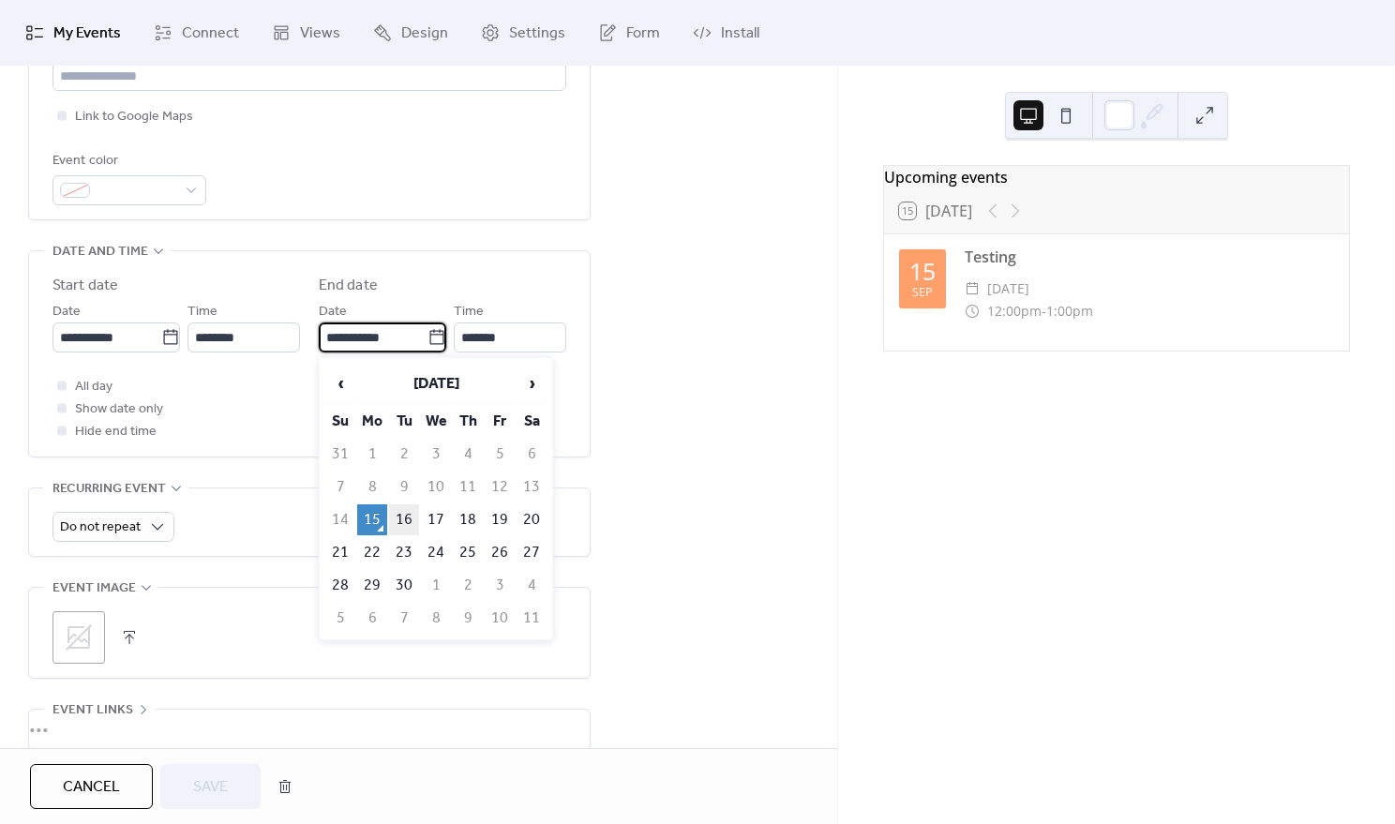
click at [412, 516] on td "16" at bounding box center [404, 519] width 30 height 31
type input "**********"
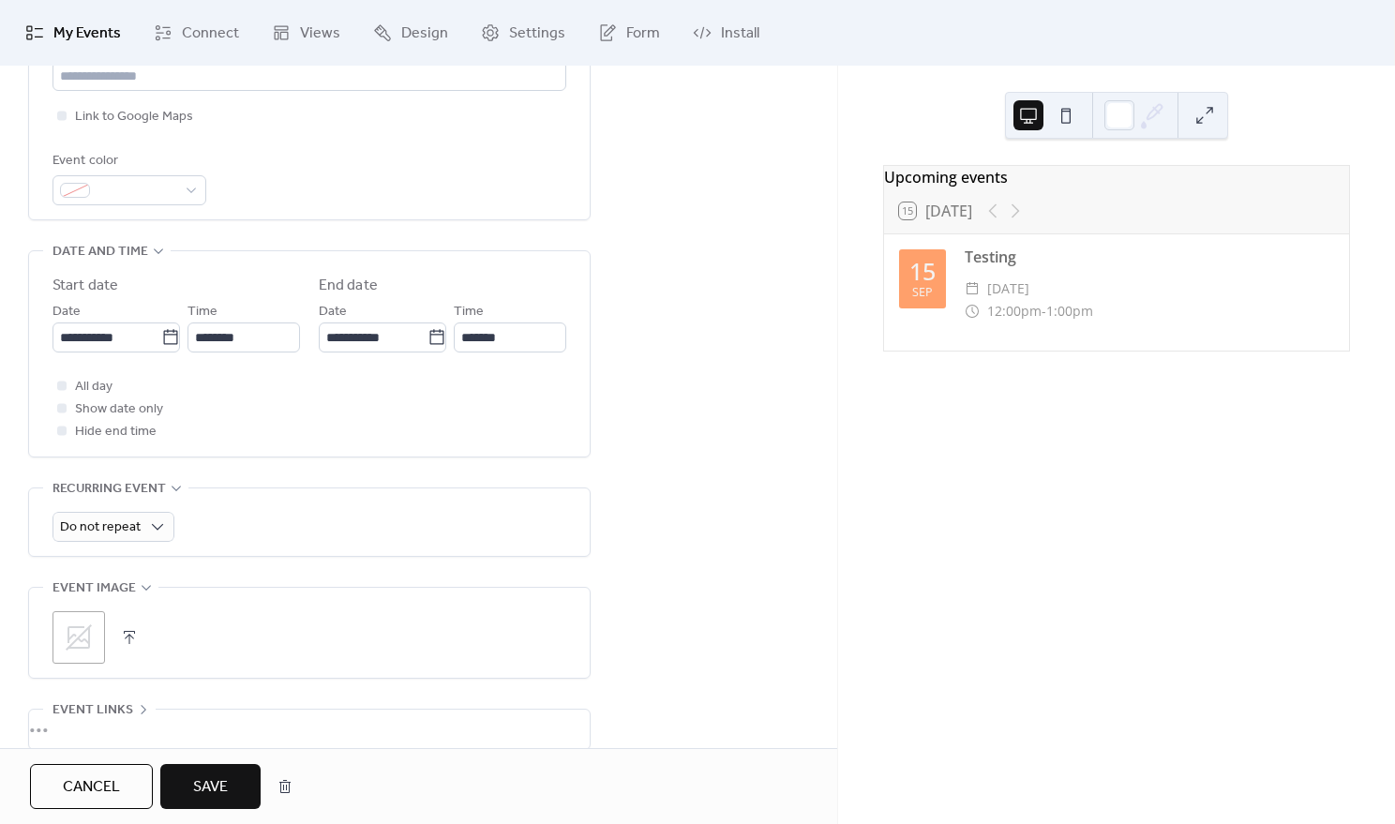
click at [228, 777] on span "Save" at bounding box center [210, 787] width 35 height 22
